Goal: Task Accomplishment & Management: Use online tool/utility

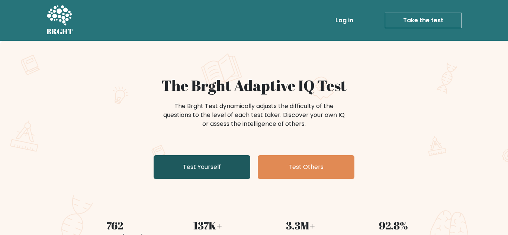
click at [227, 164] on link "Test Yourself" at bounding box center [202, 167] width 97 height 24
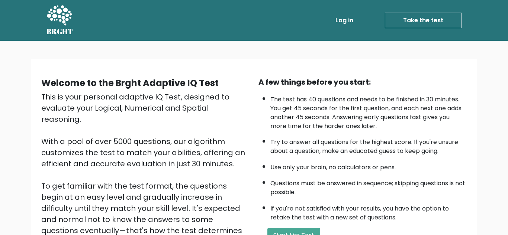
scroll to position [105, 0]
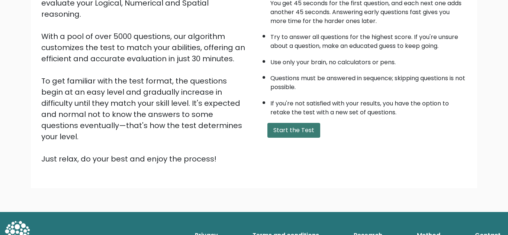
click at [281, 130] on button "Start the Test" at bounding box center [293, 130] width 53 height 15
